Goal: Transaction & Acquisition: Purchase product/service

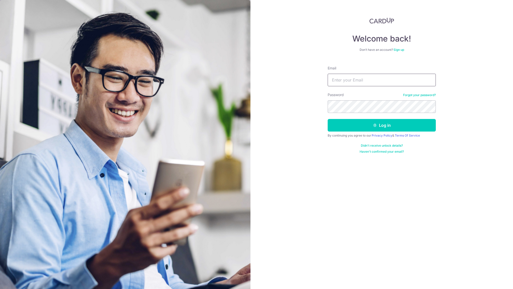
click at [369, 75] on input "Email" at bounding box center [382, 80] width 108 height 13
type input "iclchan@hotmail.com"
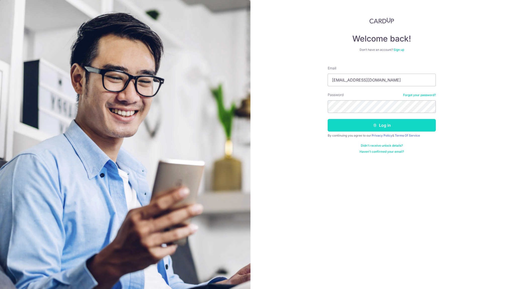
click at [344, 119] on button "Log in" at bounding box center [382, 125] width 108 height 13
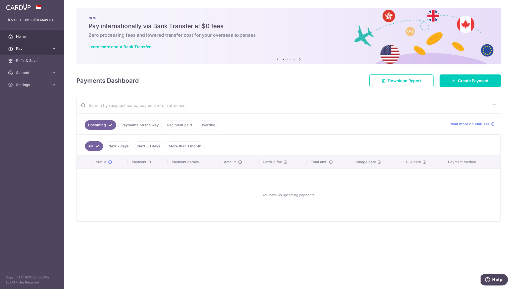
click at [55, 51] on link "Pay" at bounding box center [32, 48] width 64 height 12
click at [38, 60] on span "Payments" at bounding box center [32, 60] width 33 height 5
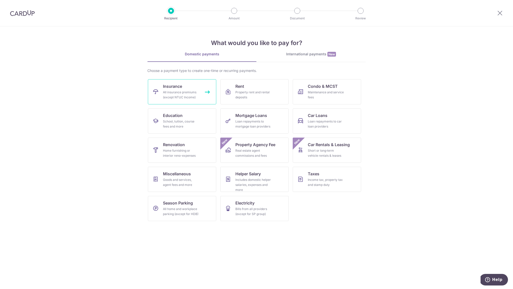
click at [196, 93] on div "All insurance premiums (except NTUC Income)" at bounding box center [181, 95] width 36 height 10
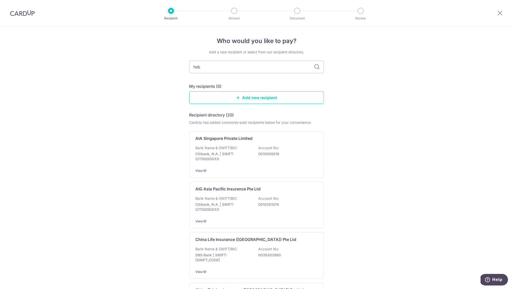
type input "hsbc"
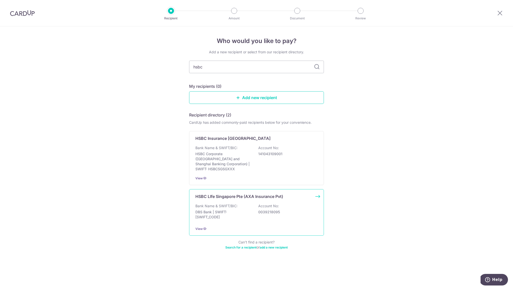
click at [232, 220] on div "HSBC LIfe Singapore Pte (AXA Insurance Pvt) Bank Name & SWIFT/BIC: DBS Bank | S…" at bounding box center [256, 212] width 135 height 47
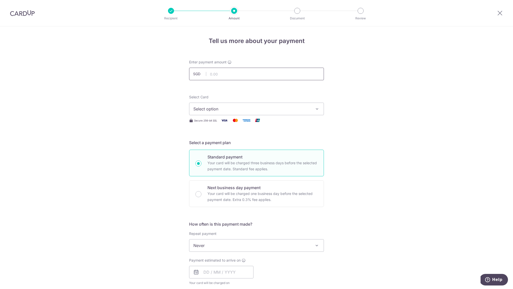
click at [219, 74] on input "text" at bounding box center [256, 74] width 135 height 13
type input "3,600.00"
click at [216, 104] on button "Select option" at bounding box center [256, 109] width 135 height 13
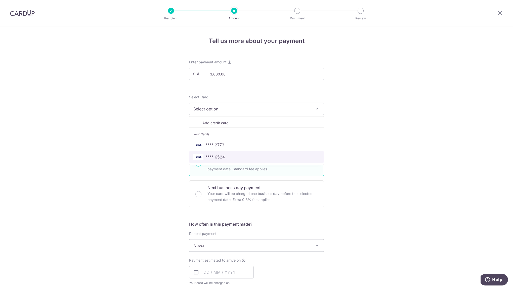
click at [209, 160] on link "**** 6524" at bounding box center [256, 157] width 134 height 12
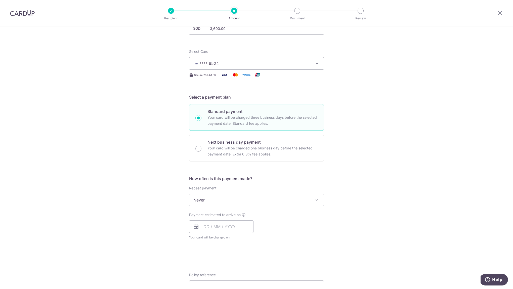
scroll to position [51, 0]
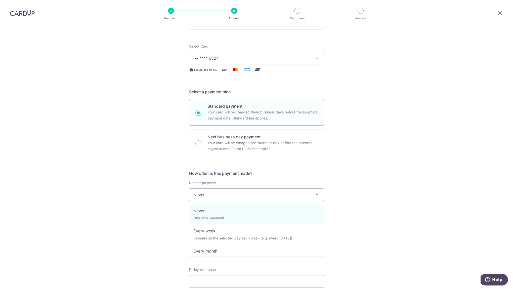
click at [201, 197] on span "Never" at bounding box center [256, 195] width 134 height 12
click at [149, 196] on div "Tell us more about your payment Enter payment amount SGD 3,600.00 3600.00 Selec…" at bounding box center [256, 203] width 513 height 455
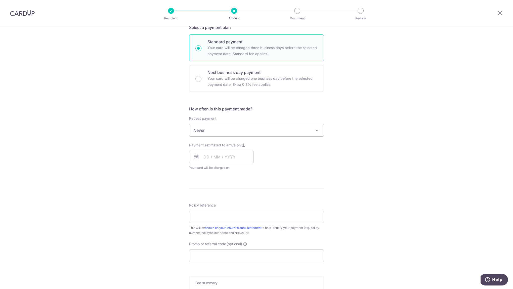
scroll to position [120, 0]
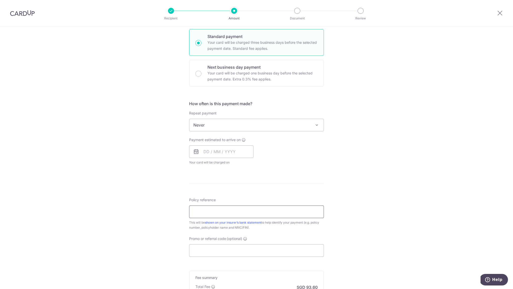
click at [203, 211] on input "Policy reference" at bounding box center [256, 211] width 135 height 13
type input "102-1782469"
click at [207, 243] on div "Promo or referral code (optional) The discounted fee will be shown on the revie…" at bounding box center [256, 246] width 135 height 21
click at [202, 253] on input "Promo or referral code (optional)" at bounding box center [256, 250] width 135 height 13
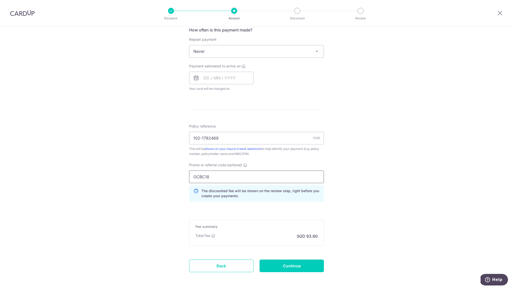
scroll to position [206, 0]
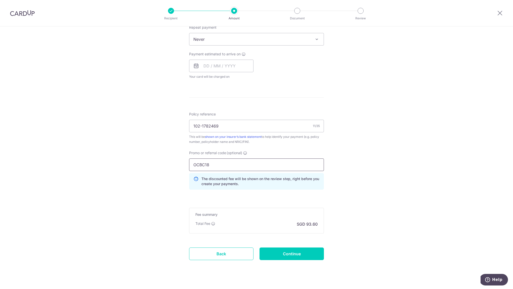
type input "OCBC18"
click at [130, 236] on div "Tell us more about your payment Enter payment amount SGD 3,600.00 3600.00 Selec…" at bounding box center [256, 58] width 513 height 477
click at [273, 256] on input "Continue" at bounding box center [291, 253] width 64 height 13
type input "Create Schedule"
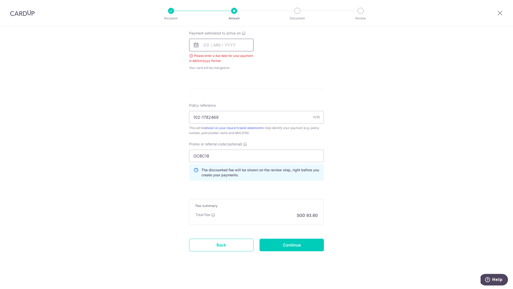
scroll to position [220, 0]
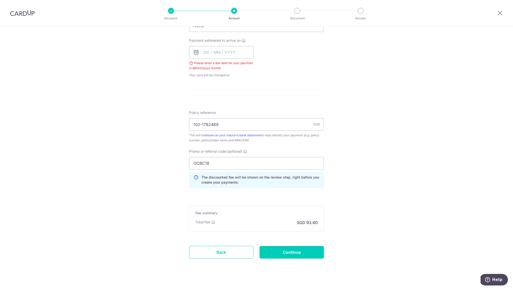
click at [224, 44] on div "Payment estimated to arrive on Please enter a due date for your payment in dd/m…" at bounding box center [221, 58] width 64 height 40
click at [220, 53] on input "text" at bounding box center [221, 52] width 64 height 13
click at [240, 111] on link "18" at bounding box center [240, 108] width 8 height 8
type input "[DATE]"
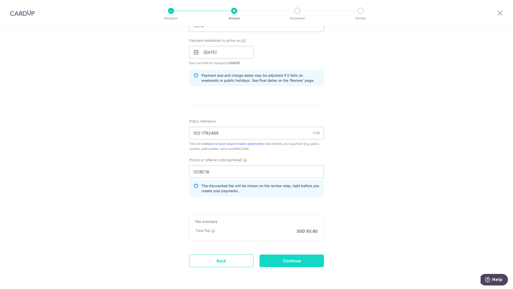
click at [278, 262] on input "Continue" at bounding box center [291, 260] width 64 height 13
type input "Create Schedule"
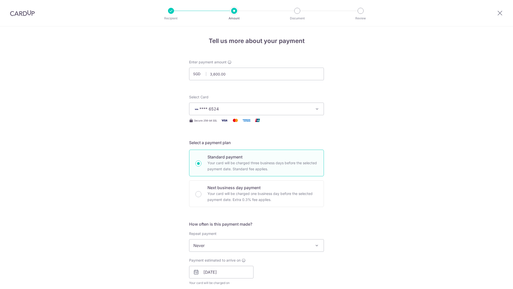
scroll to position [243, 0]
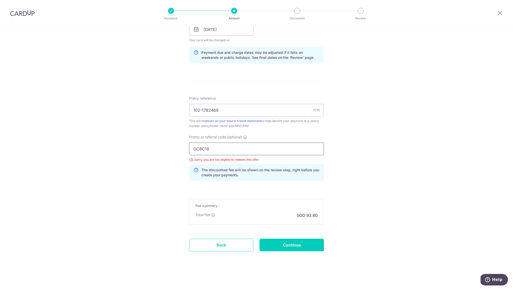
click at [223, 150] on input "OCBC18" at bounding box center [256, 149] width 135 height 13
type input "OCBC15"
click at [277, 242] on input "Continue" at bounding box center [291, 245] width 64 height 13
type input "Update Schedule"
click at [276, 152] on input "OCBC15" at bounding box center [256, 149] width 135 height 13
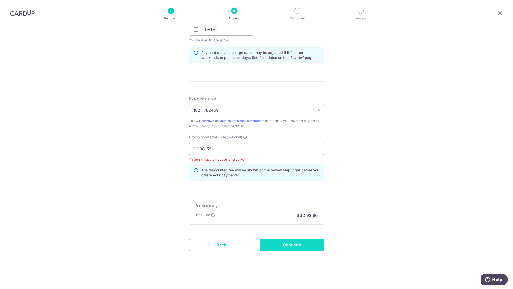
type input "OCBC155"
click at [282, 240] on input "Continue" at bounding box center [291, 245] width 64 height 13
type input "Update Schedule"
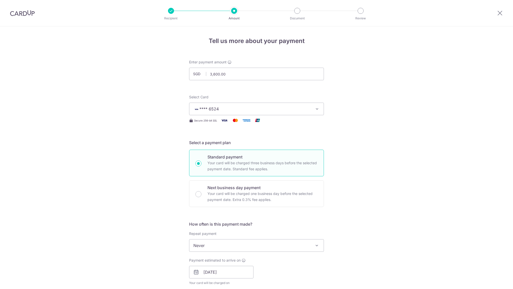
scroll to position [243, 0]
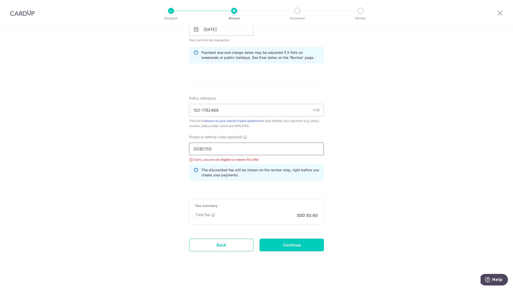
click at [203, 147] on input "OCBC155" at bounding box center [256, 149] width 135 height 13
type input "off225"
click at [298, 242] on input "Continue" at bounding box center [291, 245] width 64 height 13
type input "Update Schedule"
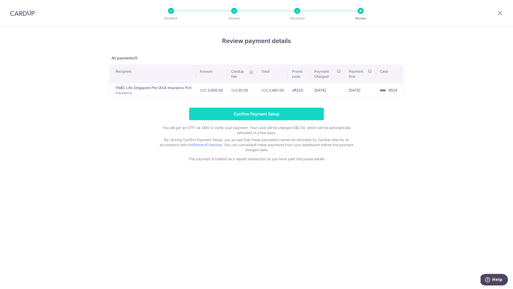
click at [225, 117] on input "Confirm Payment Setup" at bounding box center [256, 114] width 135 height 13
